Goal: Information Seeking & Learning: Learn about a topic

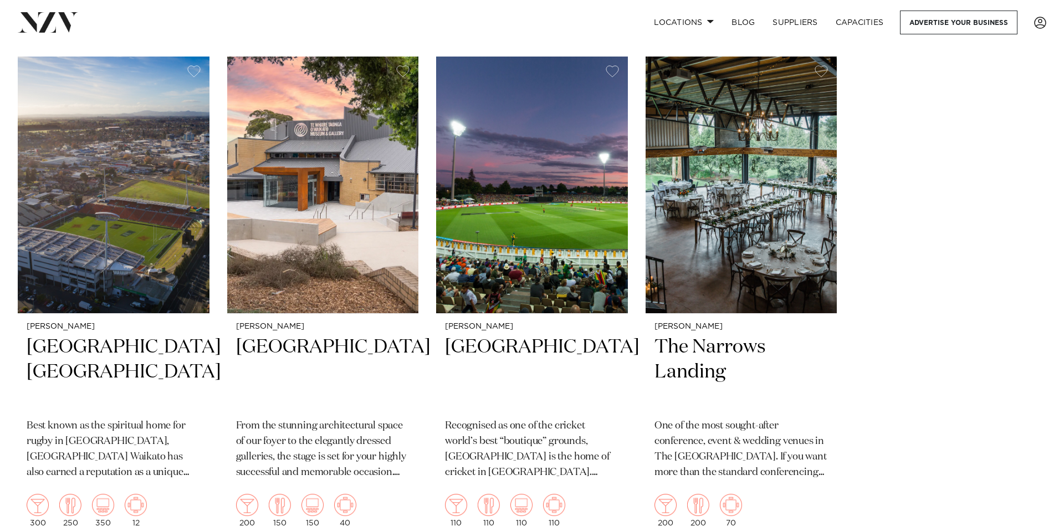
scroll to position [1237, 0]
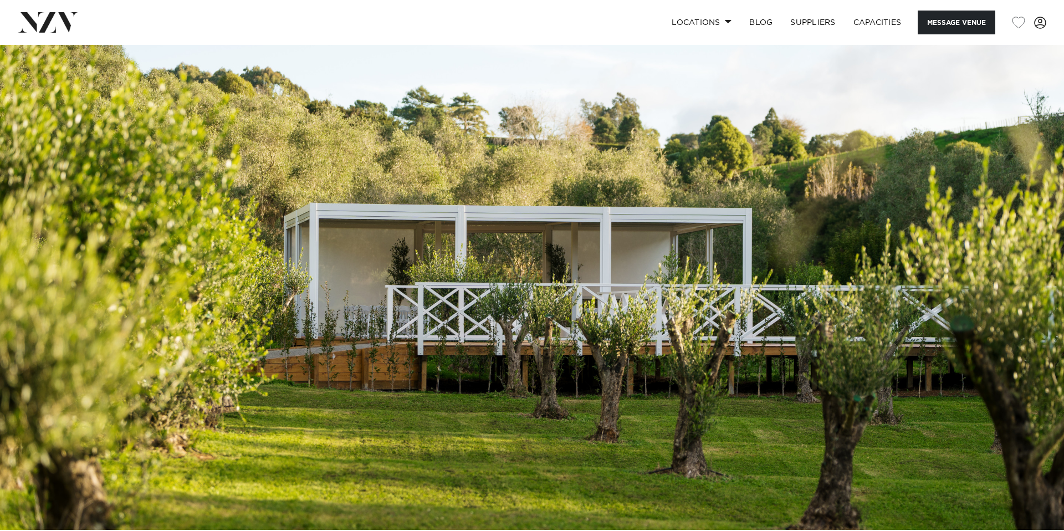
scroll to position [5, 0]
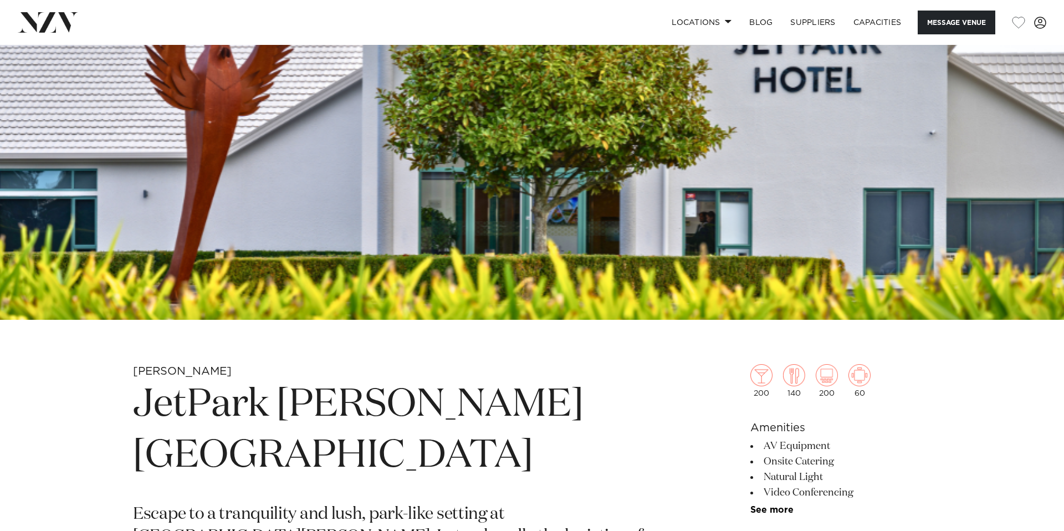
scroll to position [229, 0]
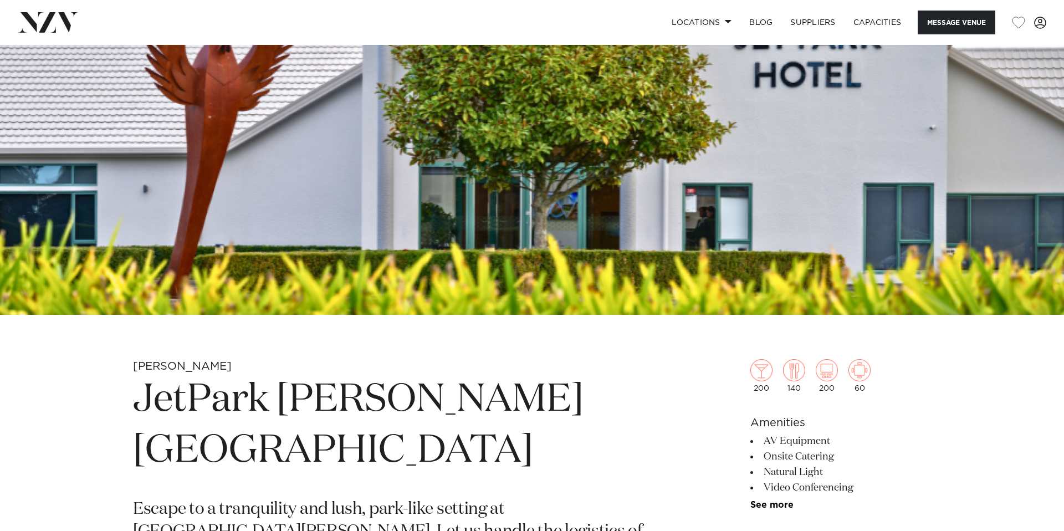
drag, startPoint x: 597, startPoint y: 437, endPoint x: 563, endPoint y: 429, distance: 34.1
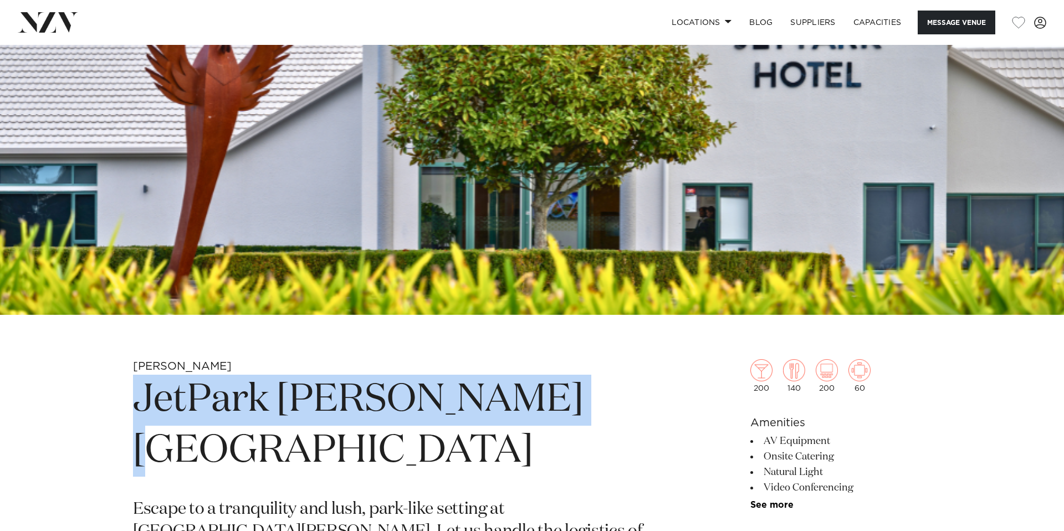
drag, startPoint x: 542, startPoint y: 407, endPoint x: 116, endPoint y: 413, distance: 426.1
copy h1 "JetPark Hamilton Hotel"
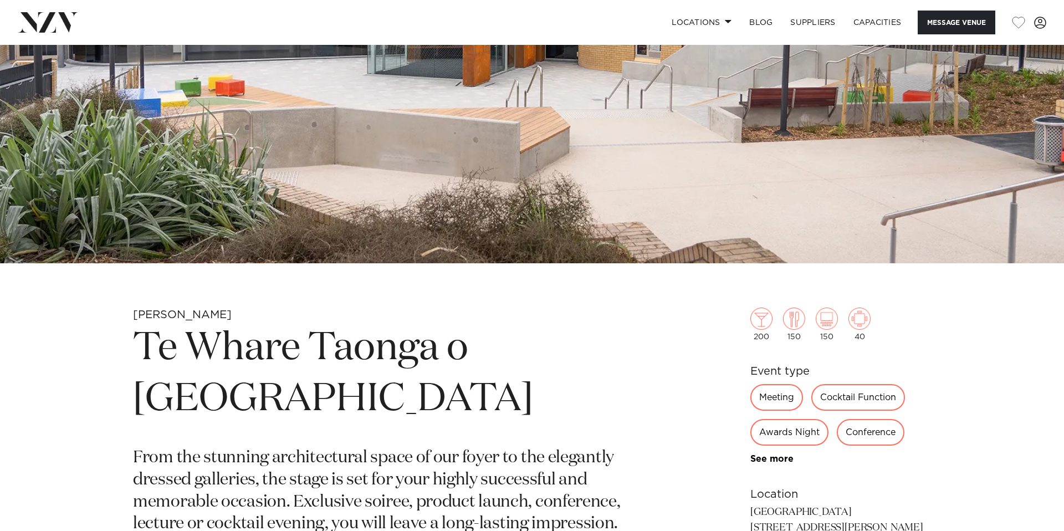
scroll to position [258, 0]
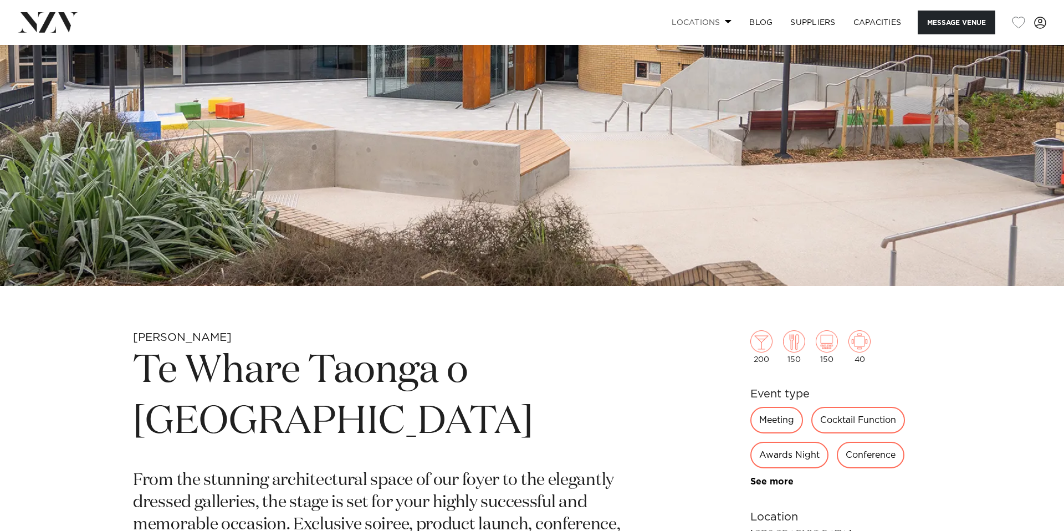
click at [725, 19] on span at bounding box center [728, 21] width 7 height 4
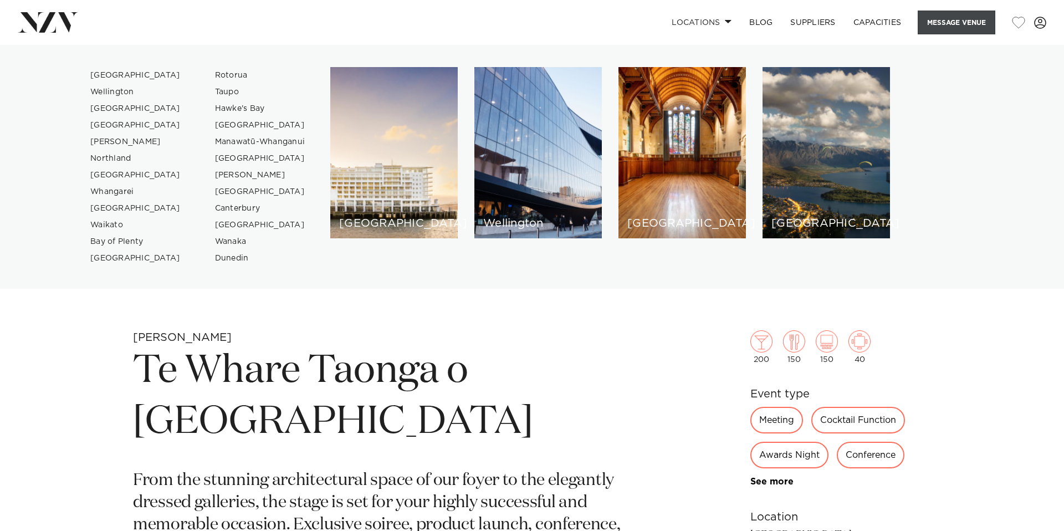
click at [920, 21] on button "Message Venue" at bounding box center [956, 23] width 78 height 24
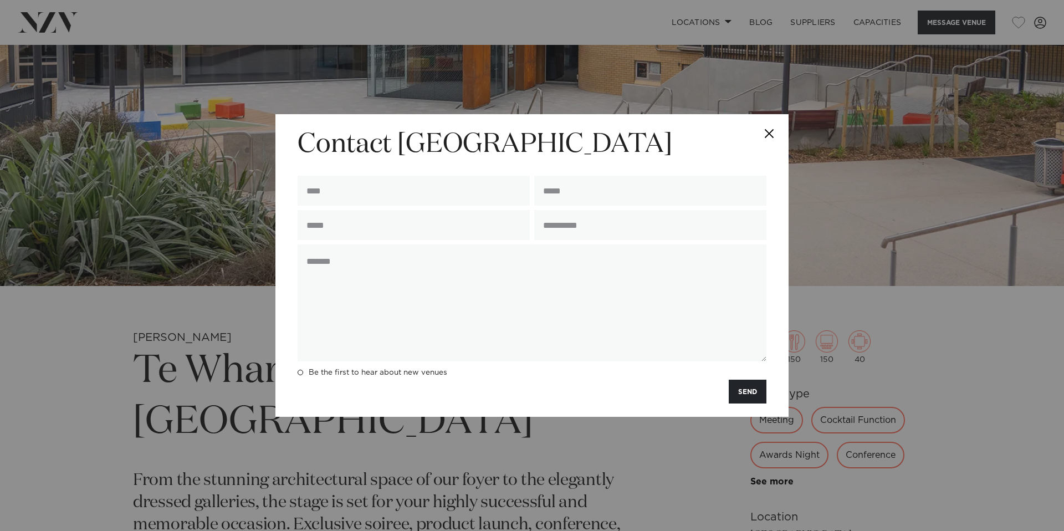
click at [950, 22] on div "**********" at bounding box center [532, 265] width 1064 height 531
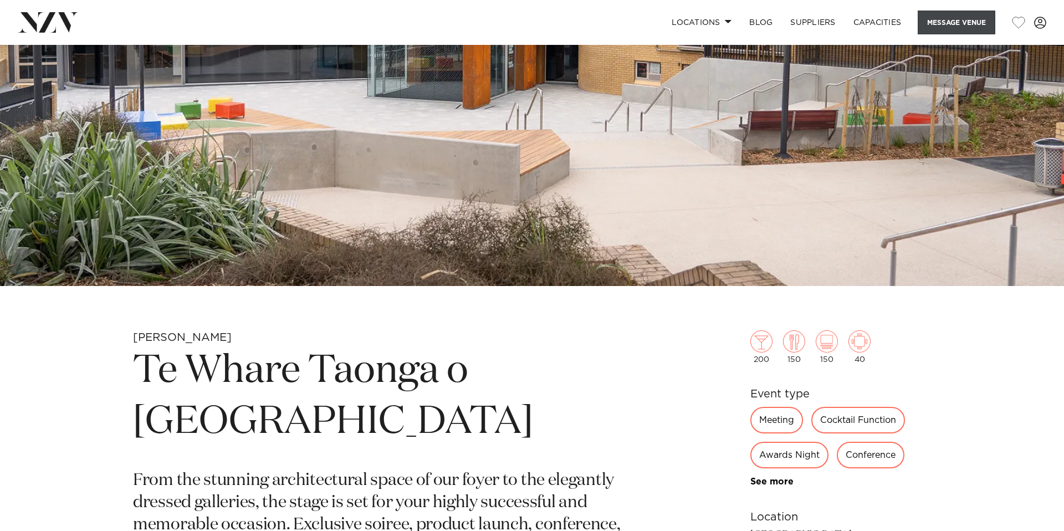
click at [943, 32] on button "Message Venue" at bounding box center [956, 23] width 78 height 24
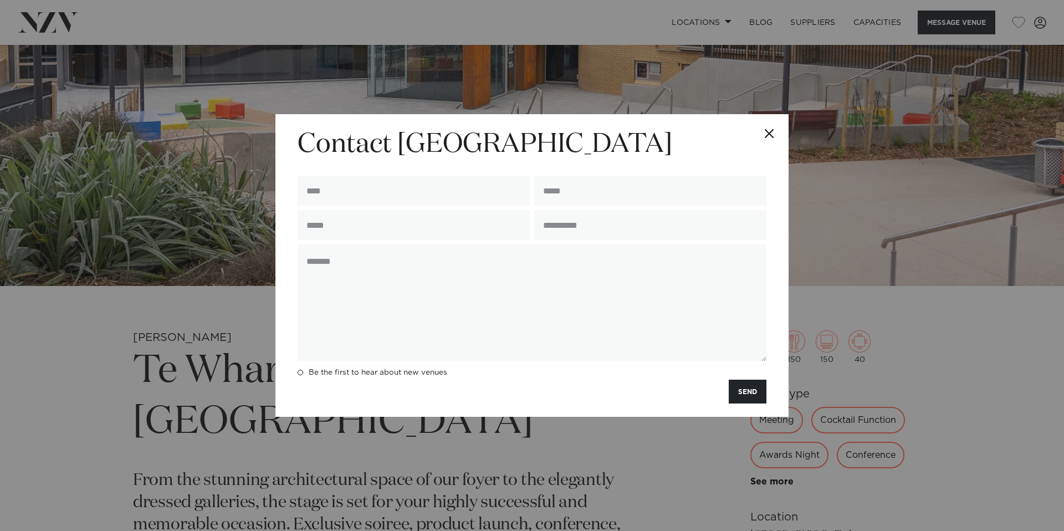
drag, startPoint x: 759, startPoint y: 136, endPoint x: 773, endPoint y: 127, distance: 16.4
click at [759, 136] on button "Close" at bounding box center [769, 133] width 39 height 39
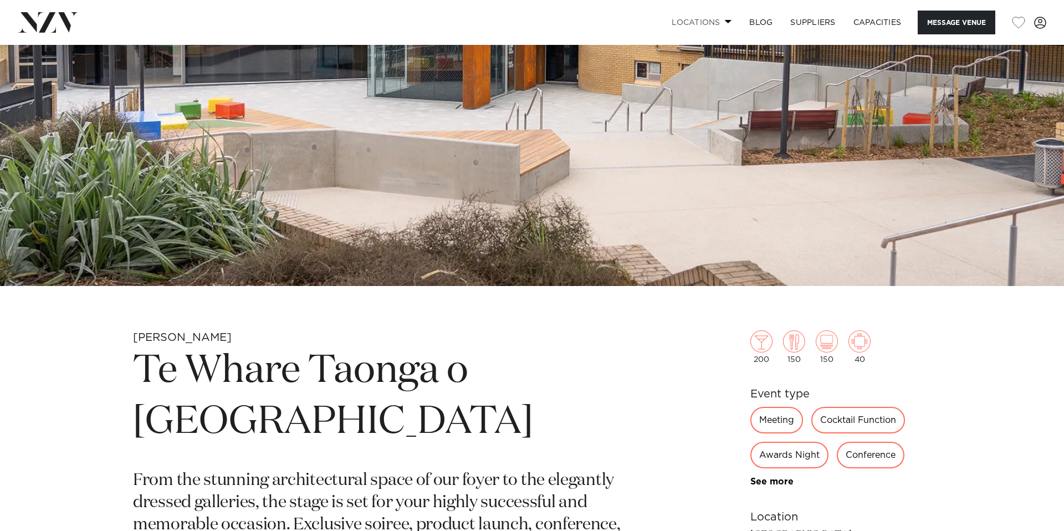
click at [708, 17] on link "Locations" at bounding box center [702, 23] width 78 height 24
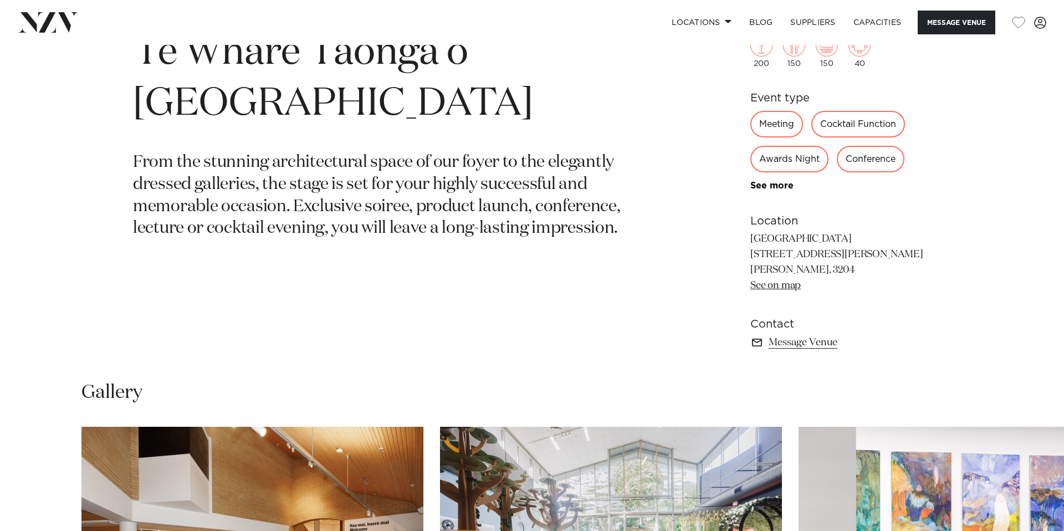
scroll to position [508, 0]
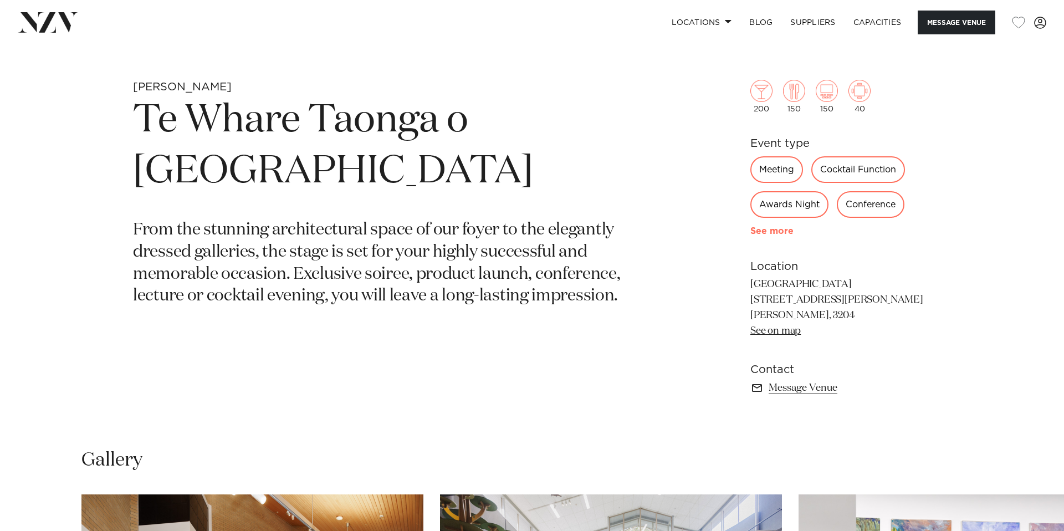
click at [784, 230] on link "See more" at bounding box center [793, 231] width 86 height 9
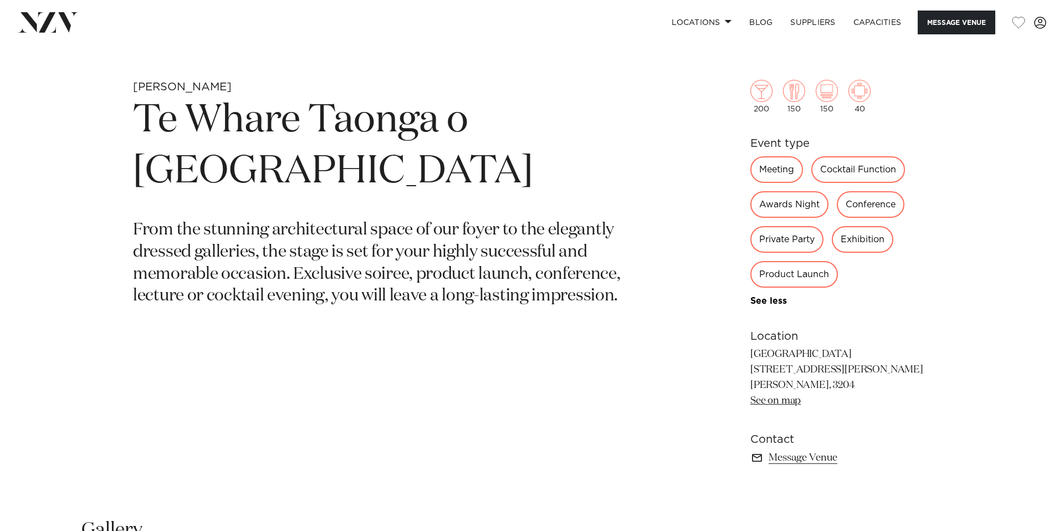
drag, startPoint x: 421, startPoint y: 172, endPoint x: 132, endPoint y: 121, distance: 293.6
click at [132, 121] on div "Hamilton Te Whare Taonga o Waikato Museum & Gallery From the stunning architect…" at bounding box center [531, 290] width 943 height 421
copy h1 "Te Whare Taonga o Waikato Museum & Galle"
